Goal: Information Seeking & Learning: Learn about a topic

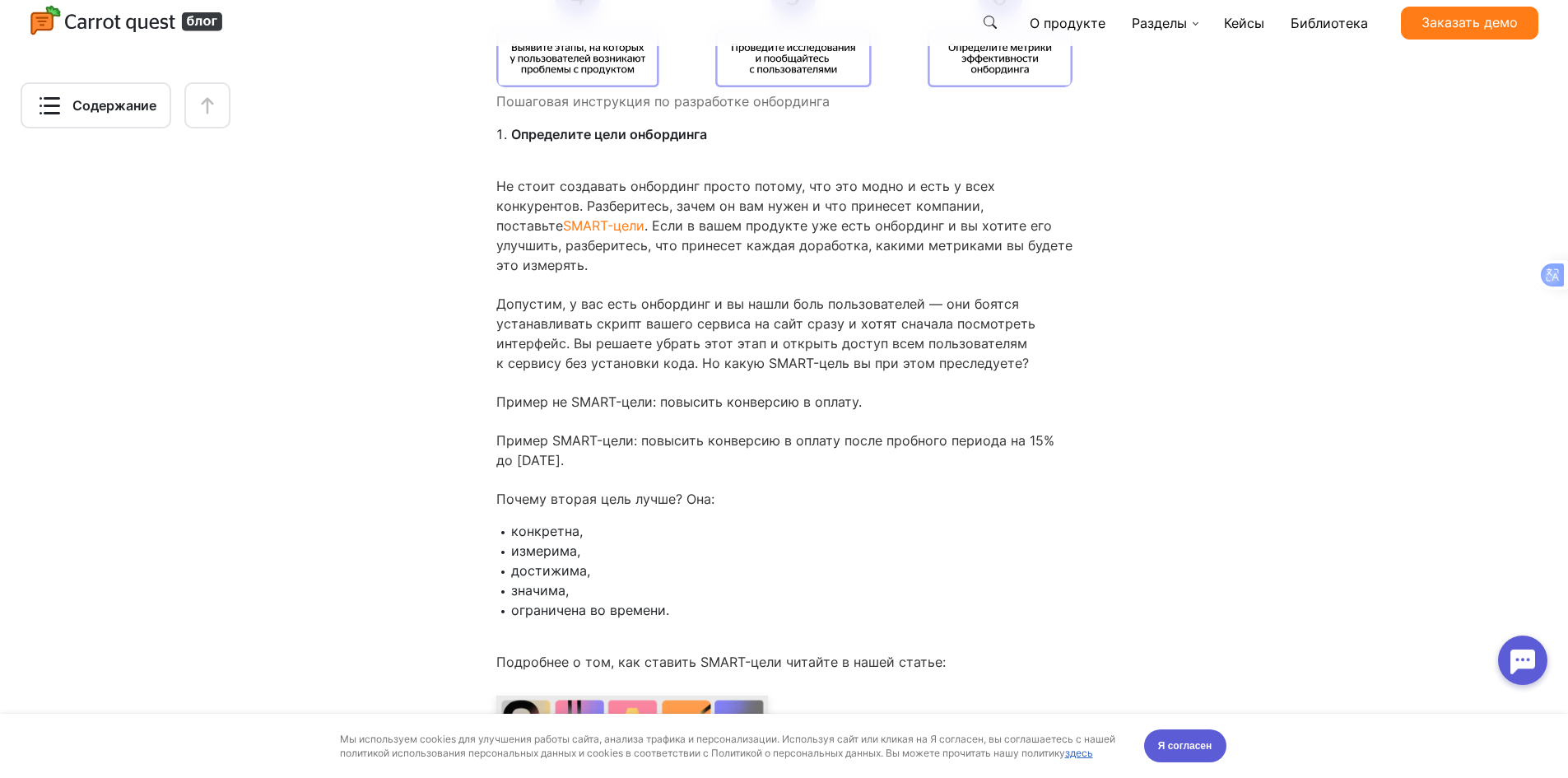
scroll to position [3952, 0]
